Goal: Download file/media

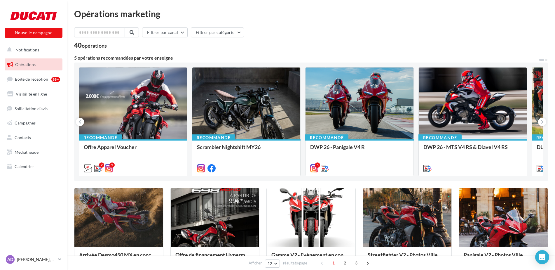
click at [28, 60] on link "Opérations" at bounding box center [34, 64] width 60 height 12
click at [24, 64] on span "Opérations" at bounding box center [25, 64] width 20 height 5
click at [22, 48] on span "Notifications" at bounding box center [27, 49] width 24 height 5
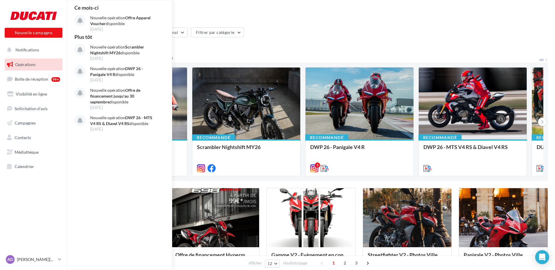
click at [27, 64] on span "Opérations" at bounding box center [25, 64] width 20 height 5
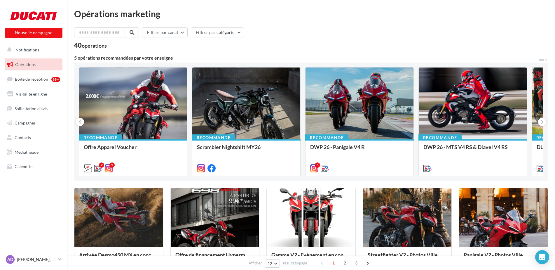
click at [28, 56] on ul "Opérations Boîte de réception 99+ Visibilité en ligne Sollicitation d'avis Camp…" at bounding box center [33, 115] width 62 height 119
click at [28, 53] on button "Notifications" at bounding box center [33, 50] width 58 height 12
click at [31, 151] on span "Médiathèque" at bounding box center [27, 151] width 24 height 5
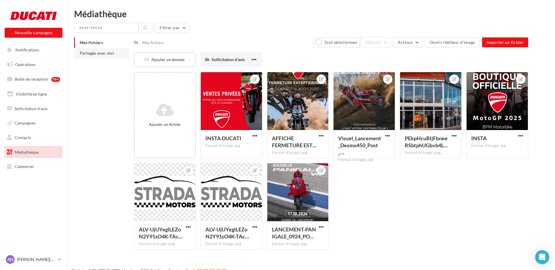
click at [105, 52] on span "Partagés avec moi" at bounding box center [97, 52] width 34 height 5
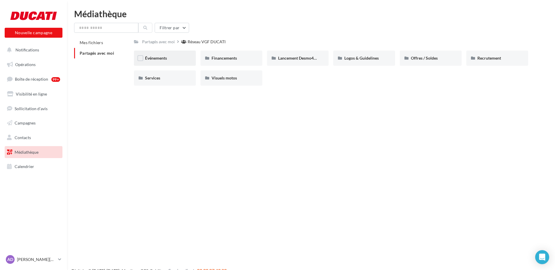
click at [171, 54] on div "Événements" at bounding box center [165, 57] width 62 height 15
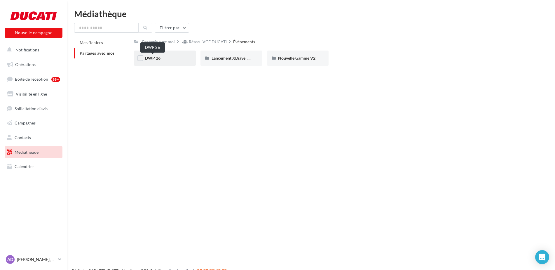
click at [156, 59] on span "DWP 26" at bounding box center [152, 57] width 15 height 5
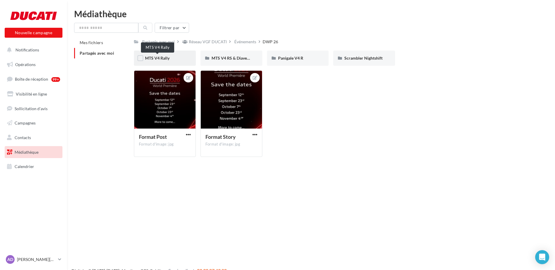
click at [160, 59] on span "MTS V4 Rally" at bounding box center [157, 57] width 25 height 5
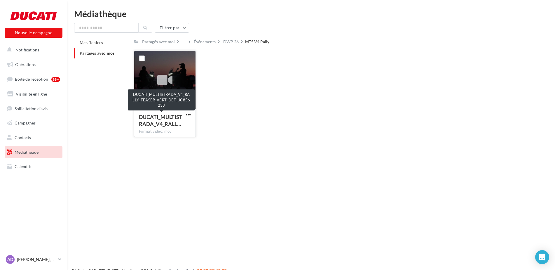
click at [157, 117] on span "DUCATI_MULTISTRADA_V4_RALL…" at bounding box center [160, 119] width 43 height 13
click at [163, 78] on icon at bounding box center [164, 80] width 15 height 13
click at [143, 57] on label at bounding box center [142, 58] width 6 height 6
click at [163, 113] on div "DUCATI_MULTISTRADA_V4_RALL… Format video: mov" at bounding box center [164, 122] width 61 height 27
click at [143, 59] on label at bounding box center [142, 58] width 6 height 6
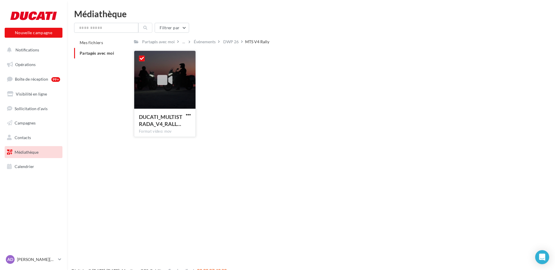
click at [191, 61] on div at bounding box center [164, 80] width 61 height 58
drag, startPoint x: 153, startPoint y: 88, endPoint x: 160, endPoint y: 78, distance: 12.7
click at [155, 85] on div at bounding box center [164, 80] width 61 height 58
click at [161, 77] on icon at bounding box center [164, 80] width 15 height 13
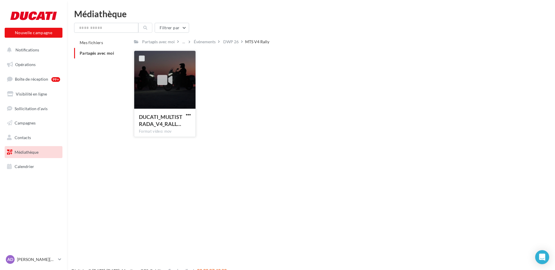
click at [141, 56] on label at bounding box center [142, 58] width 6 height 6
click at [182, 125] on div "DUCATI_MULTISTRADA_V4_RALL…" at bounding box center [161, 120] width 45 height 14
click at [159, 125] on span "DUCATI_MULTISTRADA_V4_RALL…" at bounding box center [160, 119] width 43 height 13
click at [162, 114] on span "DUCATI_MULTISTRADA_V4_RALL…" at bounding box center [160, 119] width 43 height 13
click at [189, 113] on span "button" at bounding box center [188, 114] width 5 height 5
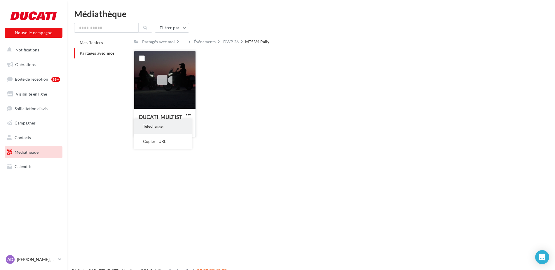
click at [162, 123] on button "Télécharger" at bounding box center [163, 125] width 58 height 15
click at [142, 60] on label at bounding box center [142, 58] width 6 height 6
click at [188, 115] on span "button" at bounding box center [188, 114] width 5 height 5
drag, startPoint x: 168, startPoint y: 93, endPoint x: 163, endPoint y: 78, distance: 16.1
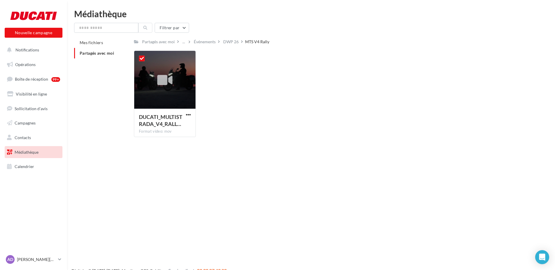
click at [168, 91] on div at bounding box center [164, 80] width 61 height 58
click at [163, 78] on icon at bounding box center [164, 80] width 15 height 13
click at [141, 55] on div at bounding box center [141, 58] width 15 height 15
drag, startPoint x: 141, startPoint y: 52, endPoint x: 141, endPoint y: 56, distance: 4.1
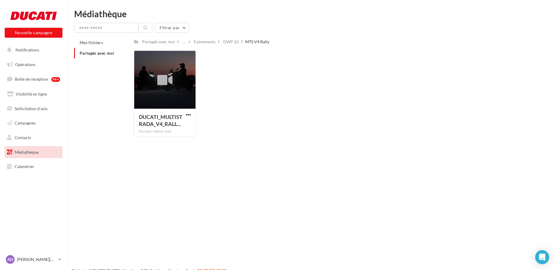
click at [141, 53] on div at bounding box center [141, 58] width 15 height 15
click at [141, 56] on label at bounding box center [142, 58] width 6 height 6
click at [339, 35] on div "Filtrer par Mes fichiers Partagés avec moi Partagés avec moi ... Événements DWP…" at bounding box center [311, 82] width 474 height 119
click at [27, 50] on span "Notifications" at bounding box center [27, 49] width 24 height 5
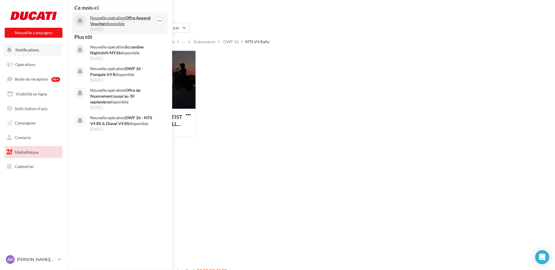
click at [109, 21] on p "Nouvelle opération Offre Apparel Voucher disponible" at bounding box center [124, 21] width 68 height 12
click at [30, 48] on span "Notifications" at bounding box center [27, 49] width 24 height 5
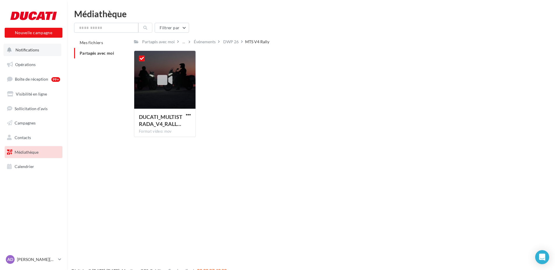
click at [30, 49] on span "Notifications" at bounding box center [27, 49] width 24 height 5
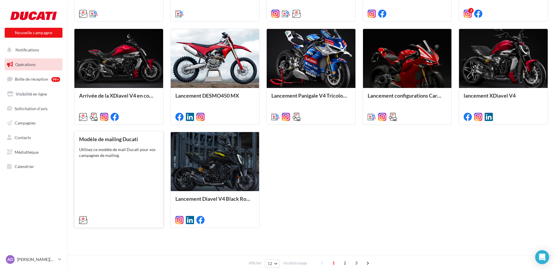
scroll to position [263, 0]
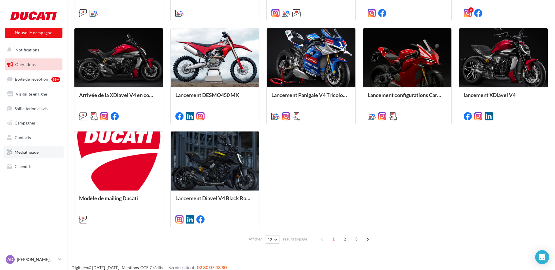
click at [28, 151] on span "Médiathèque" at bounding box center [27, 151] width 24 height 5
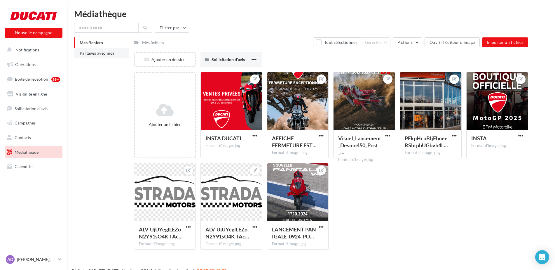
click at [96, 53] on span "Partagés avec moi" at bounding box center [97, 52] width 34 height 5
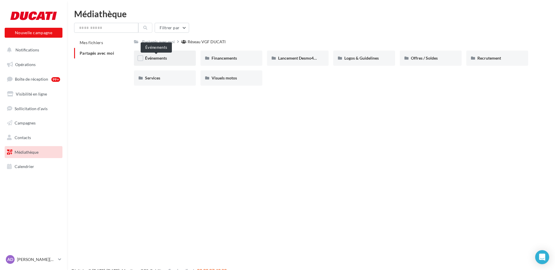
click at [157, 60] on span "Événements" at bounding box center [156, 57] width 22 height 5
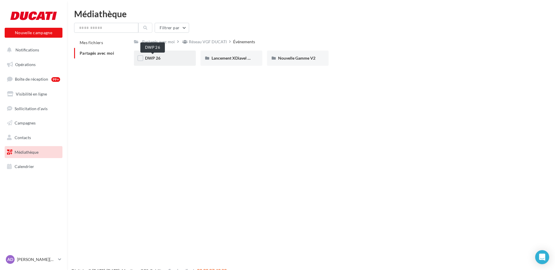
click at [153, 58] on span "DWP 26" at bounding box center [152, 57] width 15 height 5
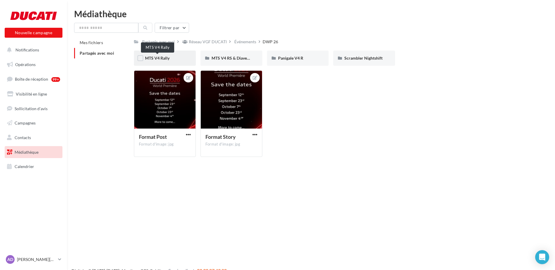
click at [152, 59] on span "MTS V4 Rally" at bounding box center [157, 57] width 25 height 5
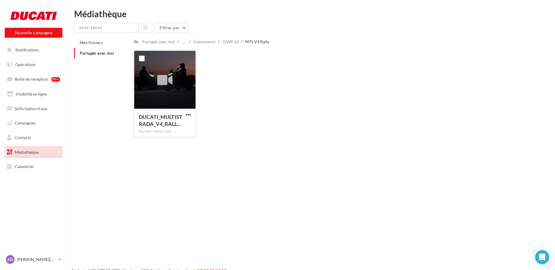
click at [167, 104] on div at bounding box center [164, 80] width 61 height 58
click at [164, 119] on span "DUCATI_MULTISTRADA_V4_RALL…" at bounding box center [160, 119] width 43 height 13
click at [164, 118] on span "DUCATI_MULTISTRADA_V4_RALL…" at bounding box center [160, 119] width 43 height 13
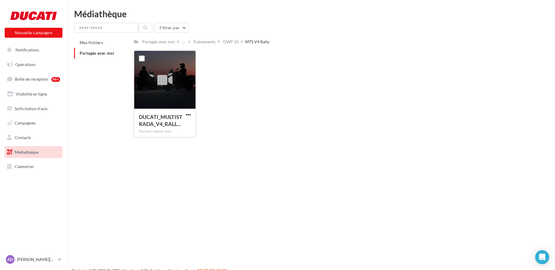
drag, startPoint x: 164, startPoint y: 118, endPoint x: 160, endPoint y: 81, distance: 37.3
click at [160, 81] on icon at bounding box center [164, 80] width 15 height 13
click at [160, 80] on icon at bounding box center [164, 80] width 15 height 13
click at [146, 57] on div at bounding box center [141, 58] width 15 height 15
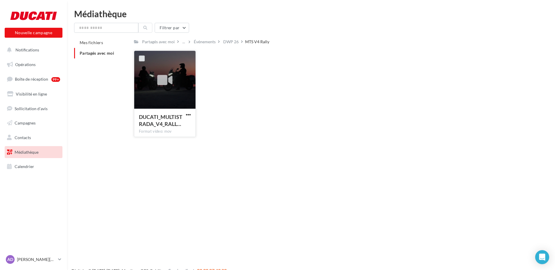
click at [141, 60] on label at bounding box center [142, 58] width 6 height 6
click at [153, 77] on div at bounding box center [164, 80] width 61 height 58
click at [43, 49] on button "Notifications" at bounding box center [33, 50] width 58 height 12
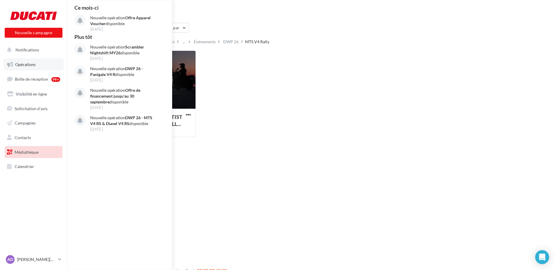
click at [25, 62] on span "Opérations" at bounding box center [25, 64] width 20 height 5
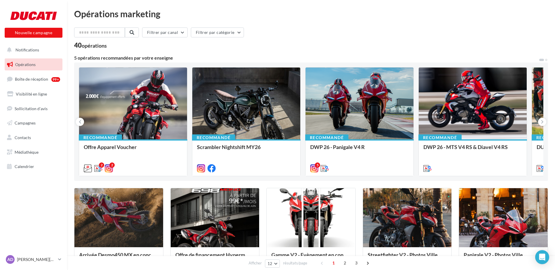
click at [186, 53] on div "Filtrer par canal Filtrer par catégorie 40 opérations 5 opérations recommandées…" at bounding box center [311, 267] width 474 height 481
click at [40, 81] on span "Boîte de réception" at bounding box center [31, 78] width 33 height 5
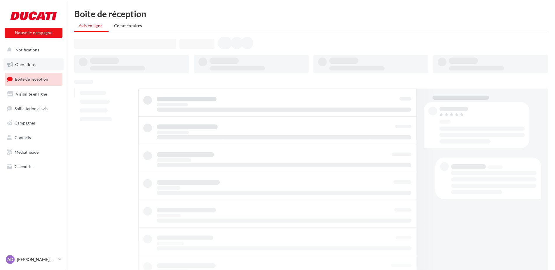
click at [28, 65] on span "Opérations" at bounding box center [25, 64] width 20 height 5
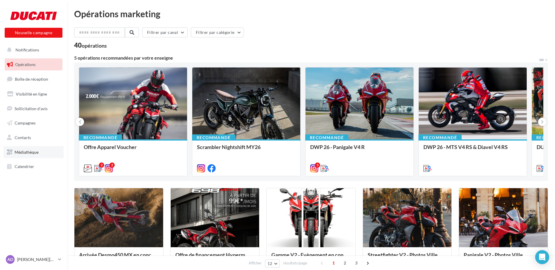
click at [18, 150] on span "Médiathèque" at bounding box center [27, 151] width 24 height 5
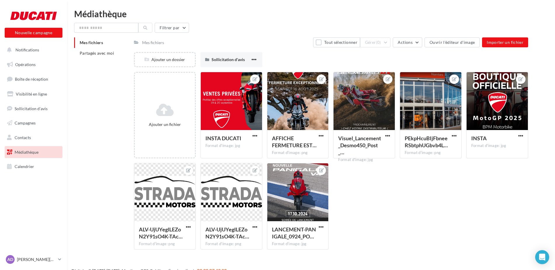
click at [145, 43] on div "Mes fichiers" at bounding box center [153, 43] width 22 height 6
click at [98, 50] on li "Partagés avec moi" at bounding box center [101, 53] width 55 height 11
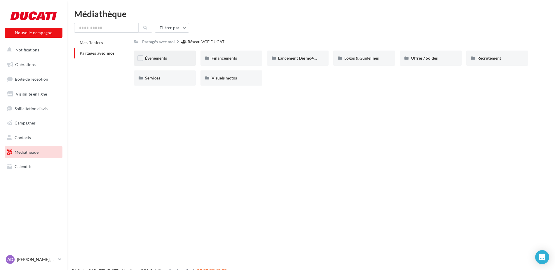
click at [153, 57] on span "Événements" at bounding box center [156, 57] width 22 height 5
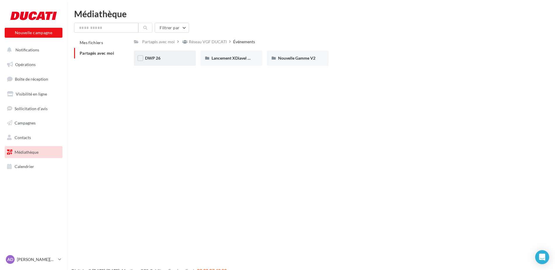
click at [158, 55] on div "DWP 26" at bounding box center [165, 58] width 40 height 6
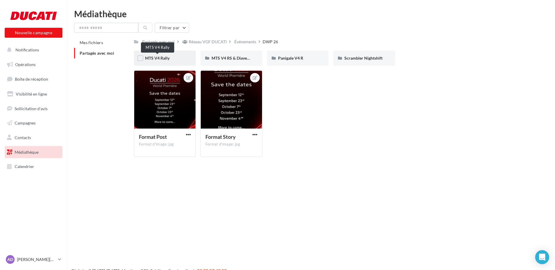
click at [160, 59] on span "MTS V4 Rally" at bounding box center [157, 57] width 25 height 5
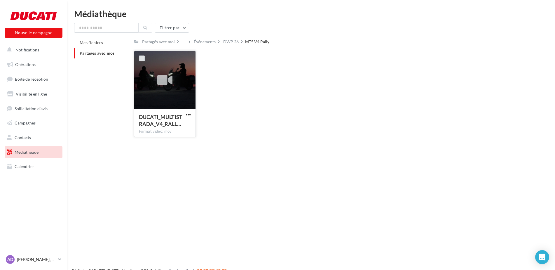
click at [141, 57] on label at bounding box center [142, 58] width 6 height 6
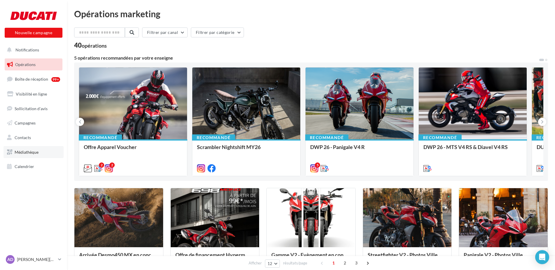
click at [30, 154] on span "Médiathèque" at bounding box center [27, 151] width 24 height 5
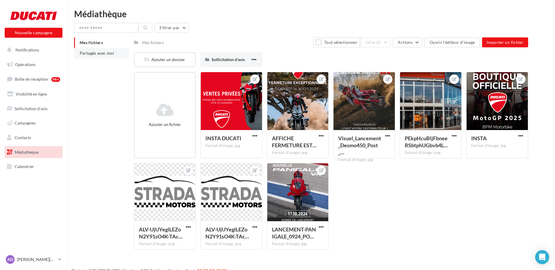
click at [94, 49] on li "Partagés avec moi" at bounding box center [101, 53] width 55 height 11
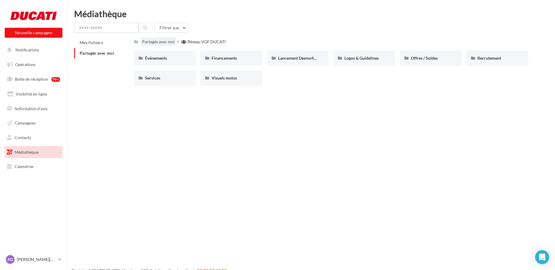
click at [146, 41] on div "Partagés avec moi" at bounding box center [158, 42] width 33 height 6
click at [151, 56] on span "Événements" at bounding box center [156, 57] width 22 height 5
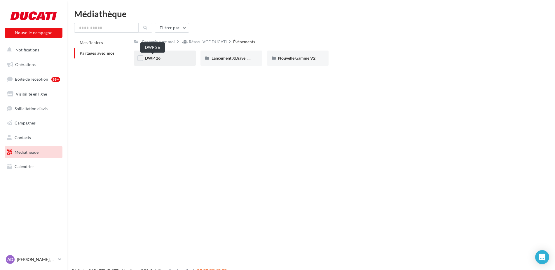
click at [156, 57] on span "DWP 26" at bounding box center [152, 57] width 15 height 5
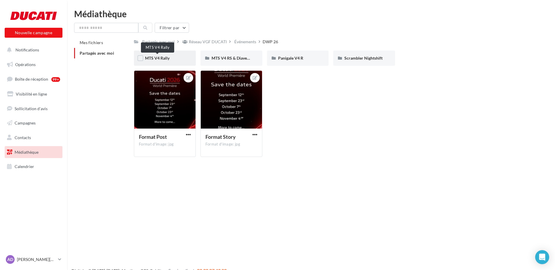
click at [156, 57] on span "MTS V4 Rally" at bounding box center [157, 57] width 25 height 5
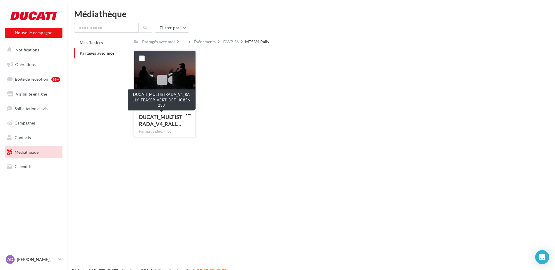
click at [183, 116] on div "DUCATI_MULTISTRADA_V4_RALL…" at bounding box center [161, 120] width 45 height 14
click at [188, 114] on span "button" at bounding box center [188, 114] width 5 height 5
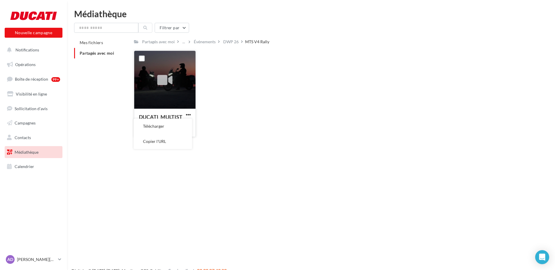
click at [160, 128] on button "Télécharger" at bounding box center [163, 125] width 58 height 15
click at [30, 49] on span "Notifications" at bounding box center [27, 49] width 24 height 5
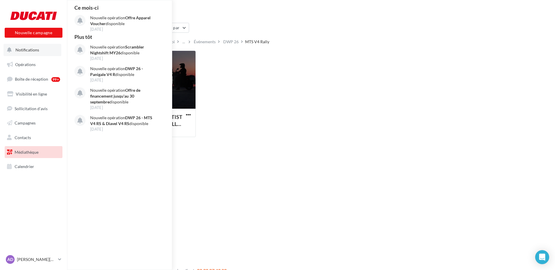
click at [15, 55] on button "Notifications Ce mois-ci Nouvelle opération Offre Apparel Voucher disponible 03…" at bounding box center [33, 50] width 58 height 12
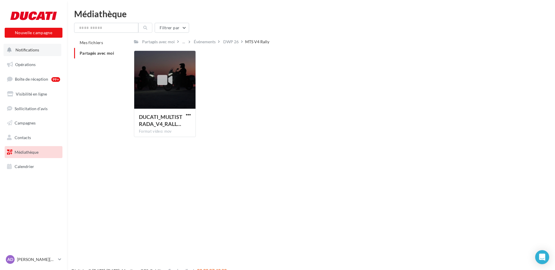
click at [19, 54] on button "Notifications" at bounding box center [33, 50] width 58 height 12
click at [24, 54] on button "Notifications" at bounding box center [33, 50] width 58 height 12
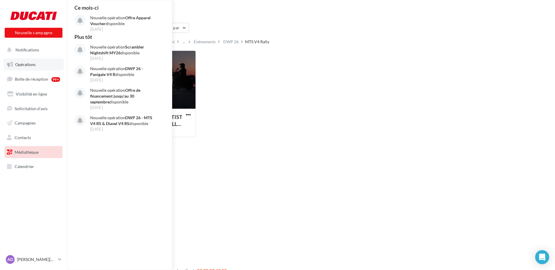
click at [24, 65] on span "Opérations" at bounding box center [25, 64] width 20 height 5
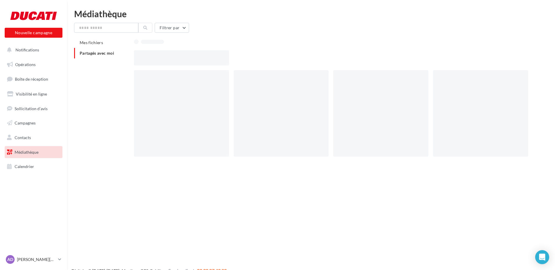
click at [22, 62] on span "Opérations" at bounding box center [25, 64] width 20 height 5
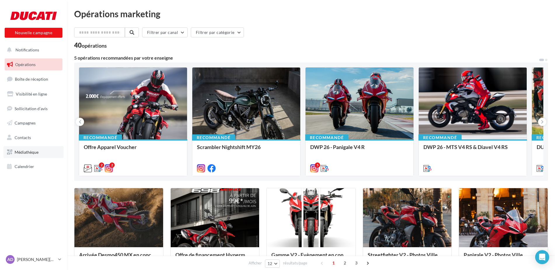
click at [24, 150] on span "Médiathèque" at bounding box center [27, 151] width 24 height 5
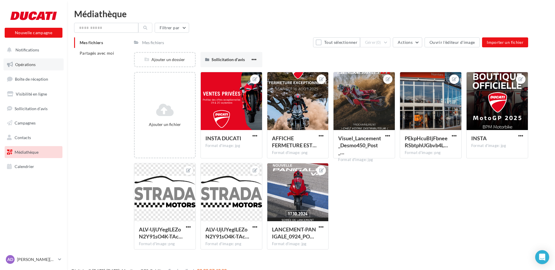
click at [23, 62] on span "Opérations" at bounding box center [25, 64] width 20 height 5
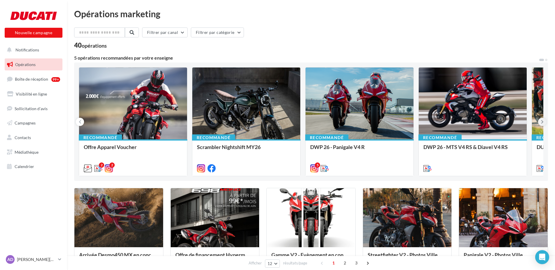
click at [543, 121] on icon at bounding box center [542, 122] width 3 height 6
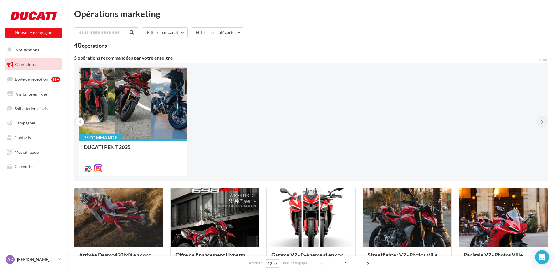
click at [543, 121] on icon at bounding box center [542, 122] width 3 height 6
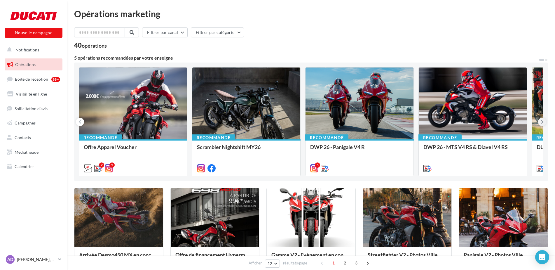
click at [543, 121] on icon at bounding box center [542, 122] width 3 height 6
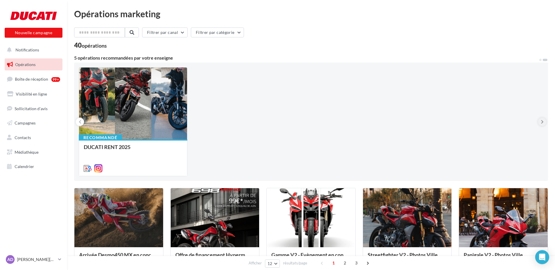
click at [543, 121] on icon at bounding box center [542, 122] width 3 height 6
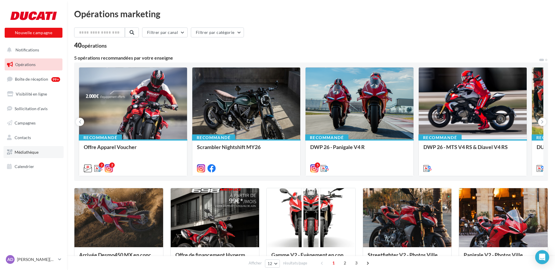
click at [37, 149] on link "Médiathèque" at bounding box center [34, 152] width 60 height 12
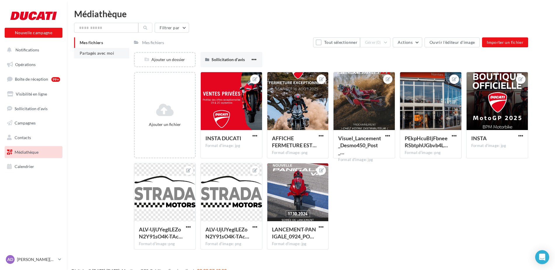
click at [105, 53] on span "Partagés avec moi" at bounding box center [97, 52] width 34 height 5
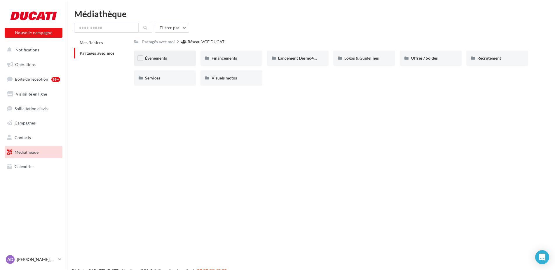
click at [173, 59] on div "Événements" at bounding box center [165, 58] width 40 height 6
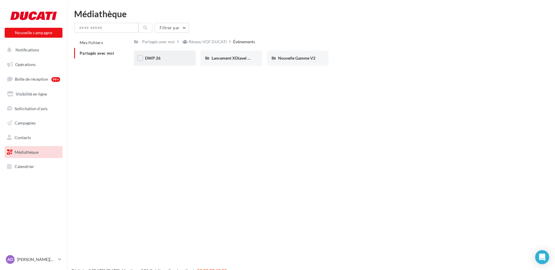
click at [167, 62] on div "DWP 26" at bounding box center [165, 57] width 62 height 15
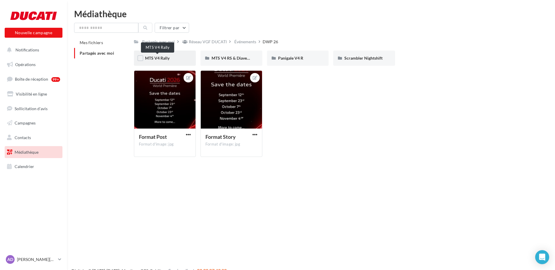
click at [165, 58] on span "MTS V4 Rally" at bounding box center [157, 57] width 25 height 5
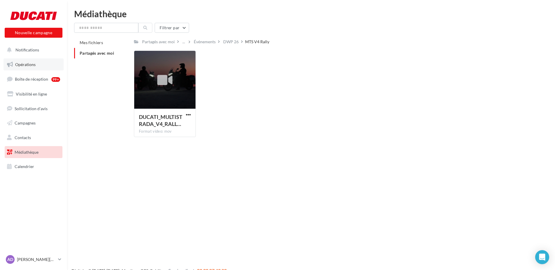
click at [29, 63] on span "Opérations" at bounding box center [25, 64] width 20 height 5
